Goal: Navigation & Orientation: Find specific page/section

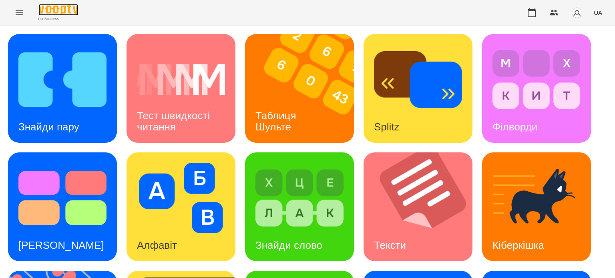
click at [71, 9] on img at bounding box center [58, 10] width 40 height 12
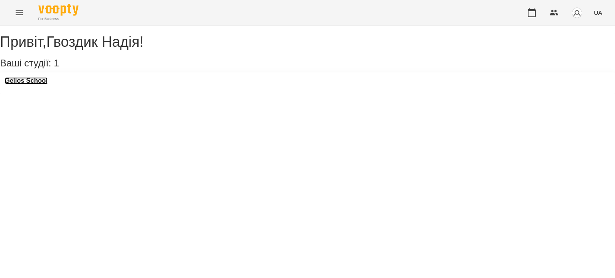
click at [48, 85] on h3 "Gelios School" at bounding box center [26, 80] width 43 height 7
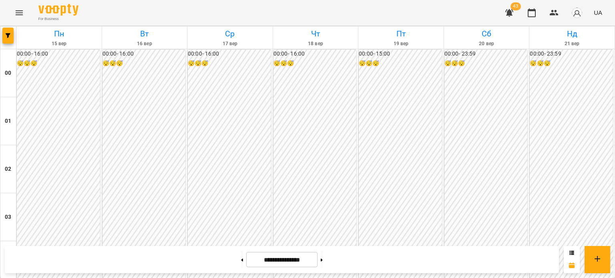
scroll to position [761, 0]
